Goal: Task Accomplishment & Management: Manage account settings

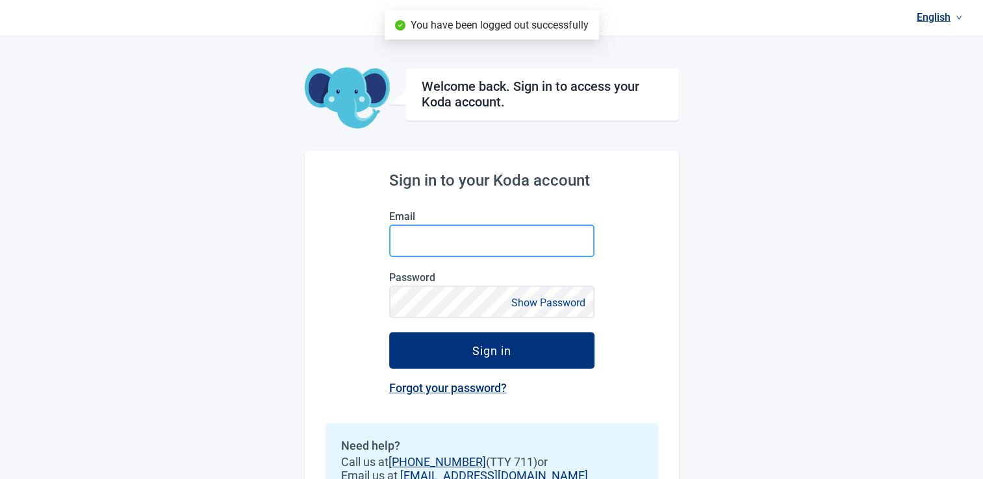
click at [538, 240] on input "Email" at bounding box center [491, 241] width 205 height 32
type input "[EMAIL_ADDRESS][DOMAIN_NAME]"
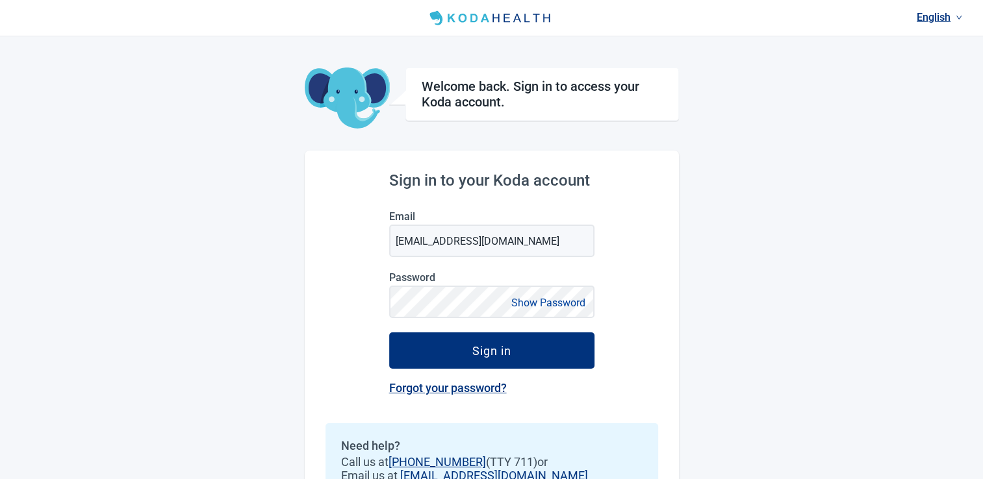
click at [537, 305] on button "Show Password" at bounding box center [548, 303] width 82 height 18
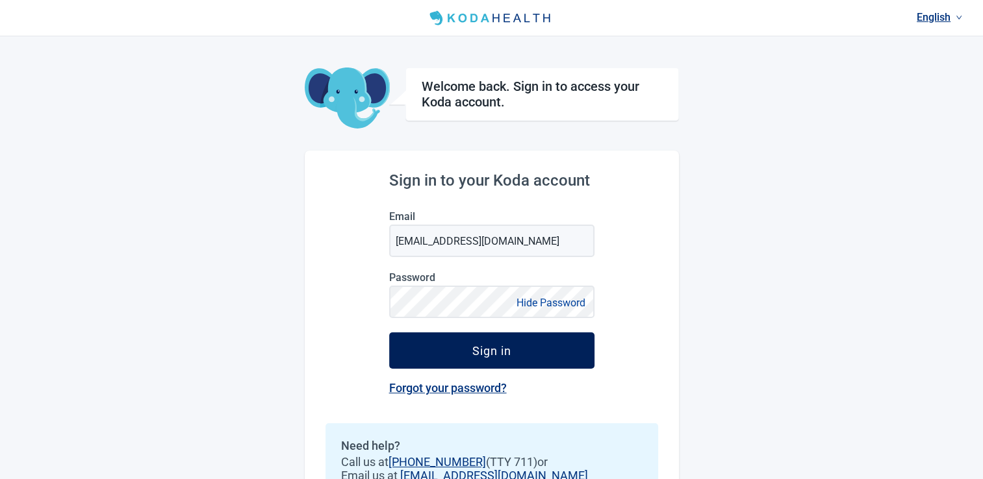
click at [507, 354] on div "Sign in" at bounding box center [491, 350] width 39 height 13
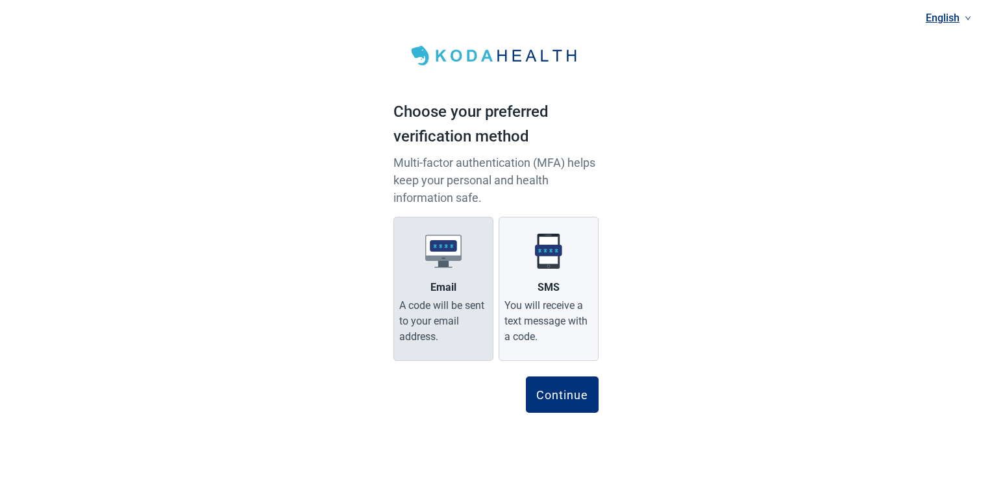
click at [464, 296] on label "Email A code will be sent to your email address." at bounding box center [444, 289] width 100 height 144
click at [0, 0] on input "Email A code will be sent to your email address." at bounding box center [0, 0] width 0 height 0
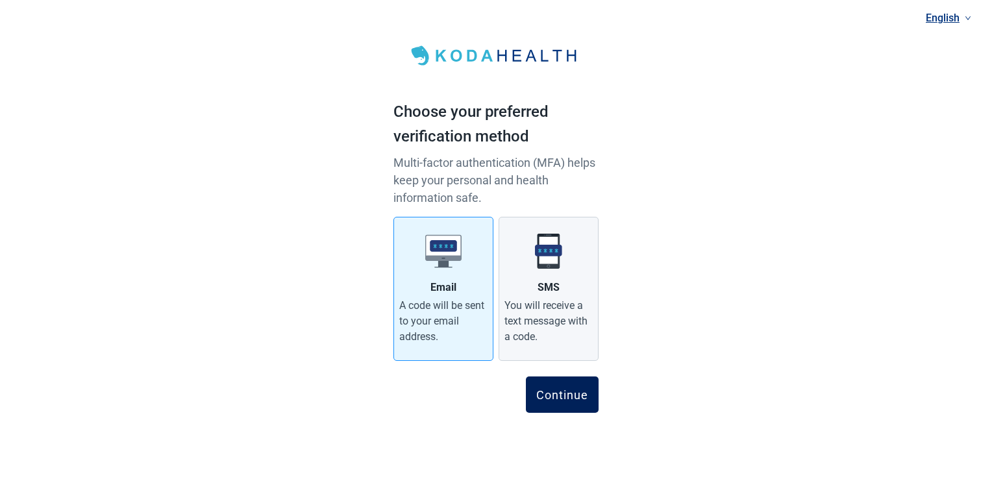
click at [577, 397] on div "Continue" at bounding box center [563, 394] width 52 height 13
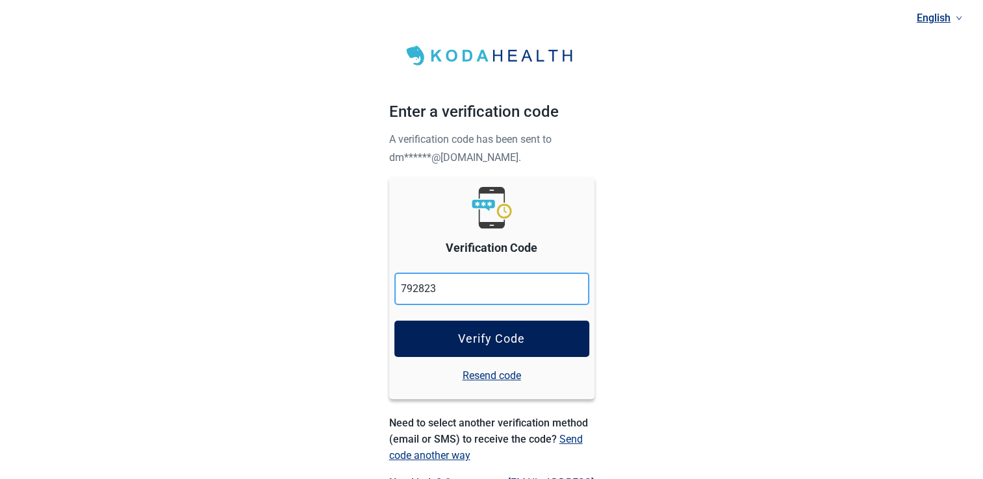
type input "792823"
click at [490, 338] on div "Verify Code" at bounding box center [491, 339] width 67 height 13
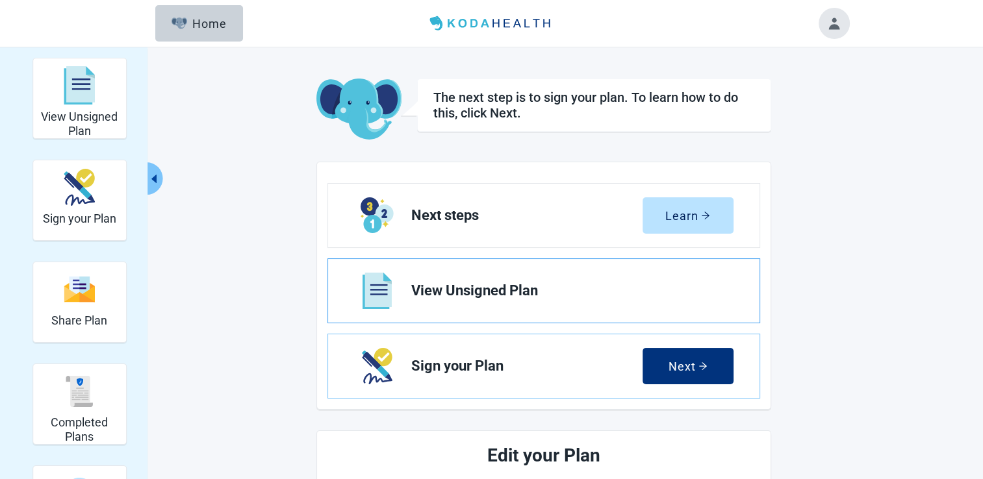
click at [453, 292] on span "View Unsigned Plan" at bounding box center [567, 291] width 312 height 16
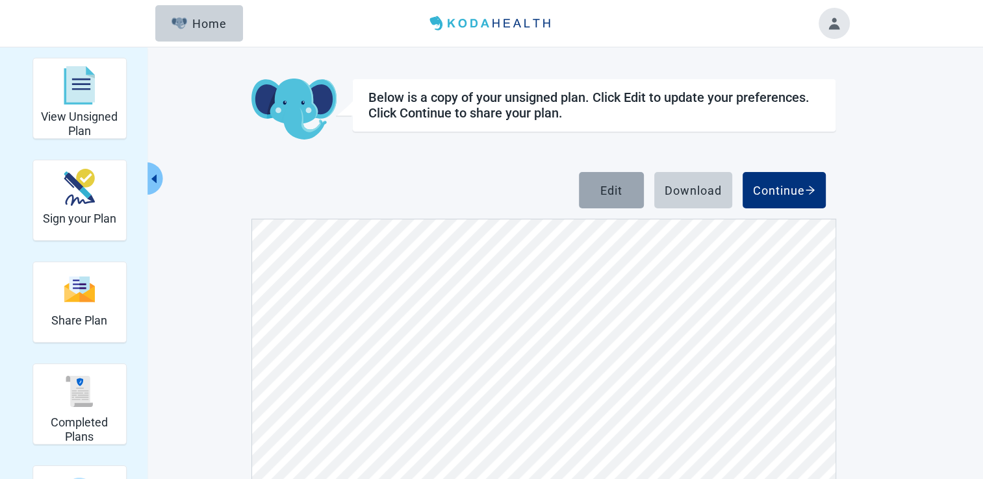
click at [601, 189] on div "Edit" at bounding box center [611, 190] width 22 height 13
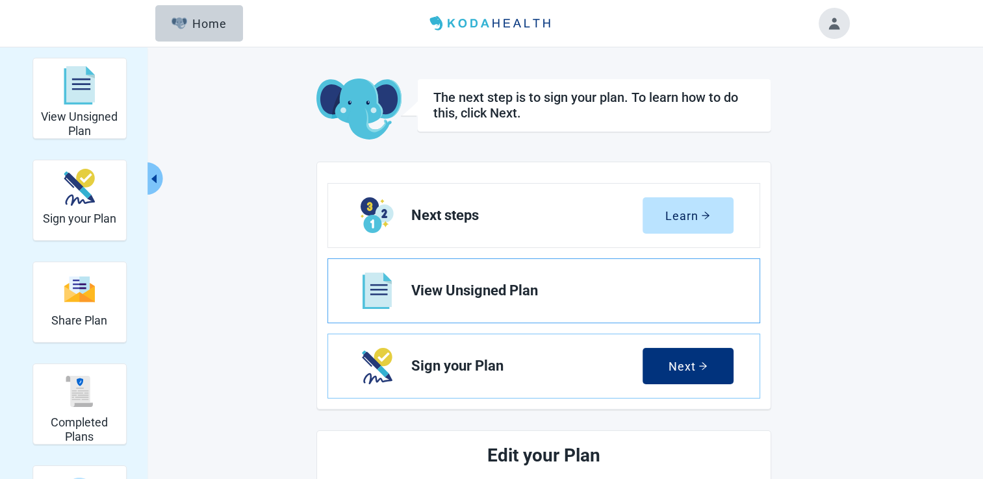
click at [542, 287] on span "View Unsigned Plan" at bounding box center [567, 291] width 312 height 16
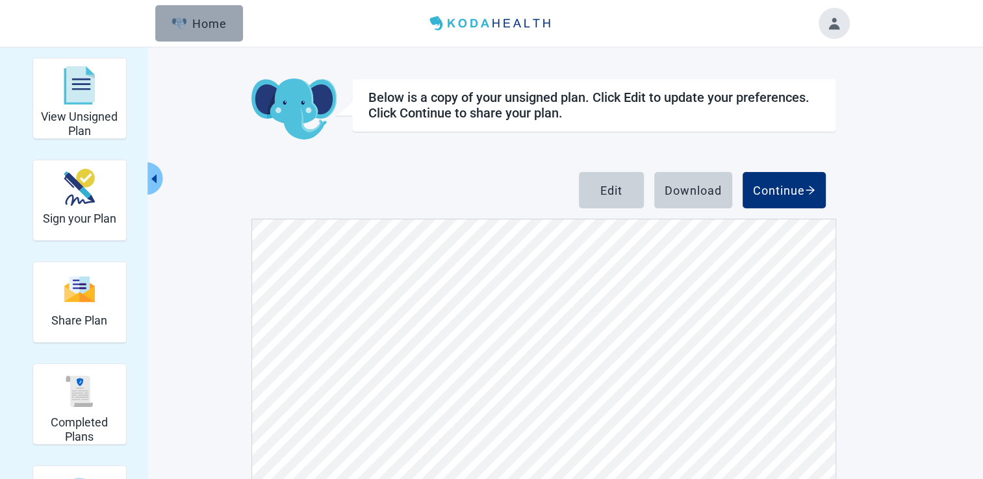
click at [203, 25] on div "Home" at bounding box center [199, 23] width 56 height 13
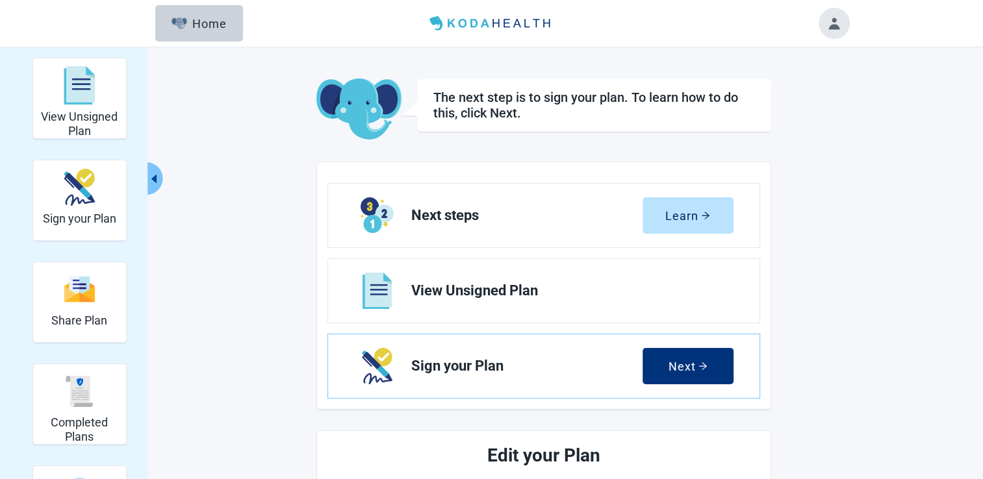
click at [148, 184] on icon "caret-left" at bounding box center [154, 179] width 12 height 12
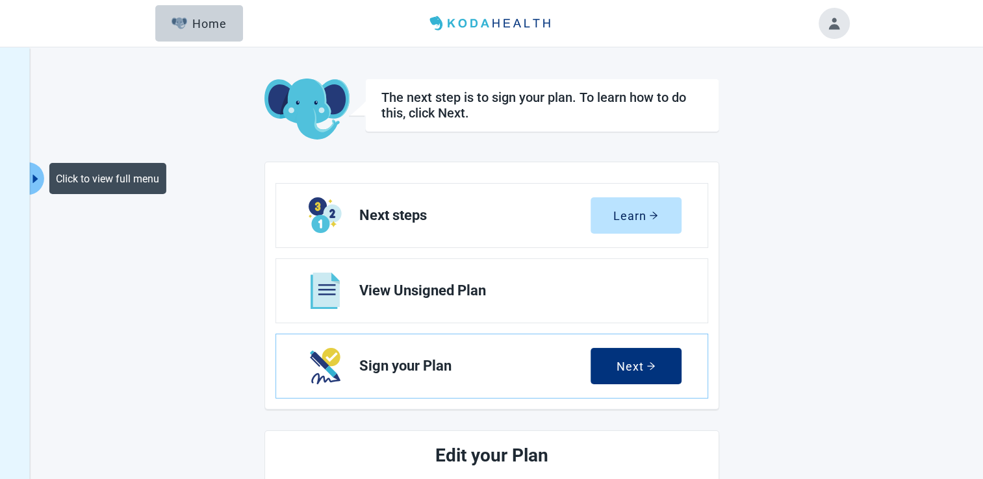
click at [148, 184] on div "Click to view full menu" at bounding box center [107, 178] width 117 height 31
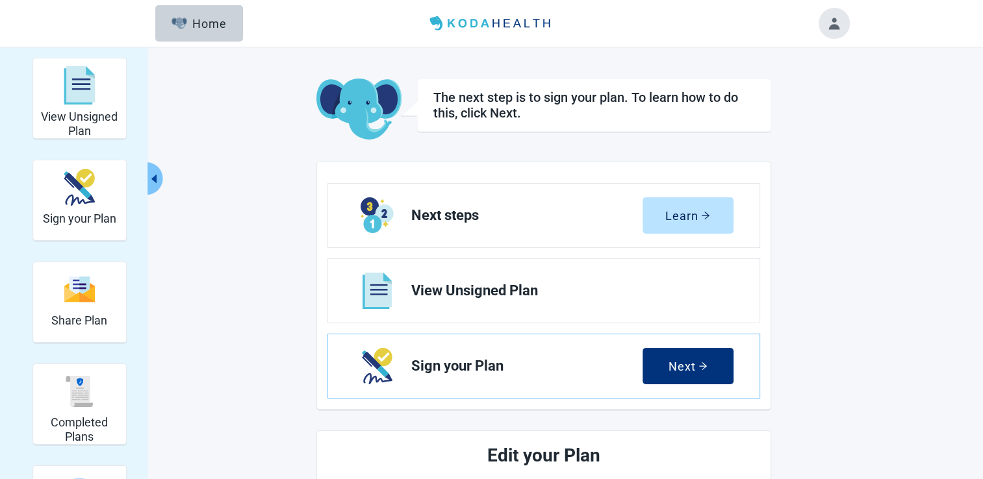
click at [839, 32] on button "Toggle account menu" at bounding box center [833, 23] width 31 height 31
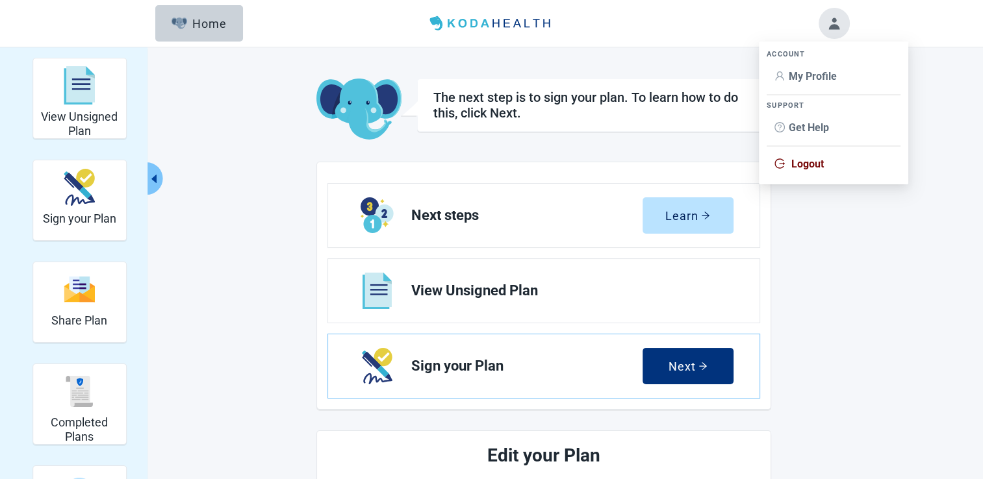
click at [812, 165] on span "Logout" at bounding box center [807, 164] width 32 height 12
